Goal: Transaction & Acquisition: Purchase product/service

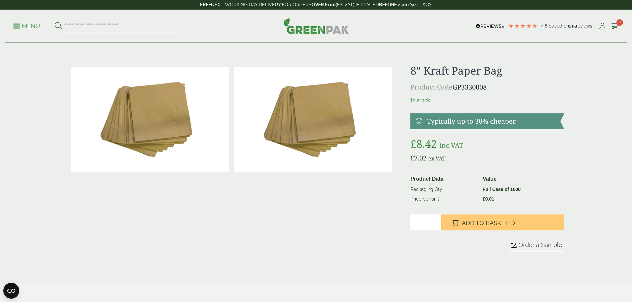
click at [27, 25] on p "Menu" at bounding box center [26, 26] width 27 height 8
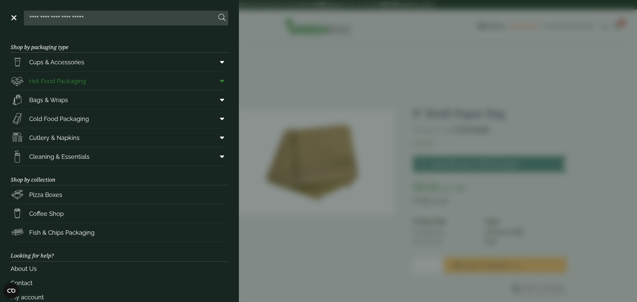
click at [220, 80] on icon at bounding box center [222, 81] width 4 height 7
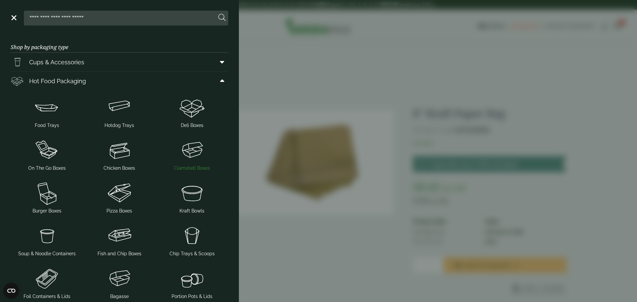
click at [192, 151] on img at bounding box center [191, 150] width 67 height 27
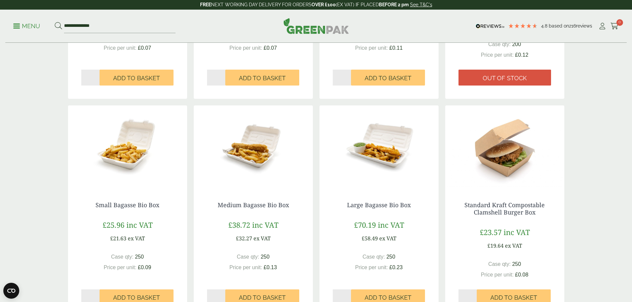
scroll to position [298, 0]
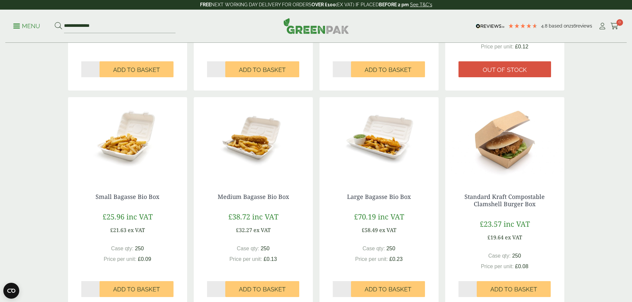
click at [501, 156] on img at bounding box center [504, 138] width 119 height 83
